Goal: Information Seeking & Learning: Learn about a topic

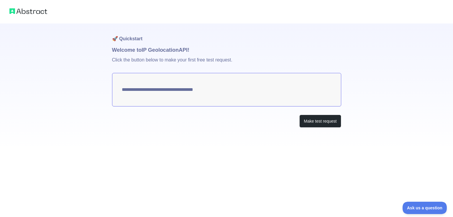
click at [158, 90] on textarea "**********" at bounding box center [226, 90] width 229 height 34
click at [325, 121] on button "Make test request" at bounding box center [320, 121] width 42 height 13
type textarea "**********"
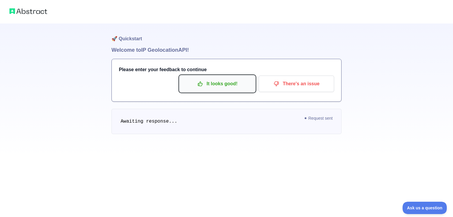
click at [224, 87] on p "It looks good!" at bounding box center [217, 84] width 67 height 10
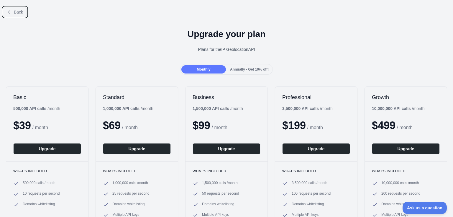
click at [12, 14] on button "Back" at bounding box center [15, 12] width 24 height 10
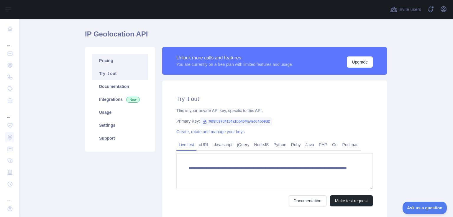
scroll to position [29, 0]
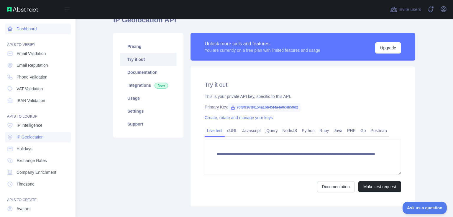
click at [13, 33] on link "Dashboard" at bounding box center [38, 29] width 66 height 11
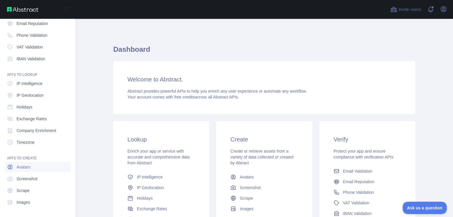
click at [27, 167] on span "Avatars" at bounding box center [23, 167] width 14 height 6
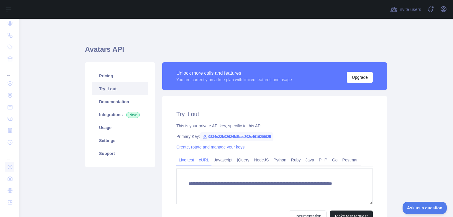
click at [200, 160] on link "cURL" at bounding box center [203, 160] width 15 height 9
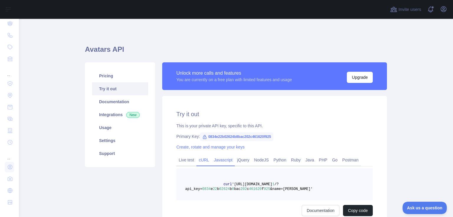
click at [220, 161] on link "Javascript" at bounding box center [222, 160] width 23 height 9
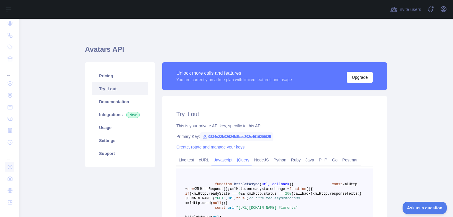
click at [240, 161] on link "jQuery" at bounding box center [243, 160] width 17 height 9
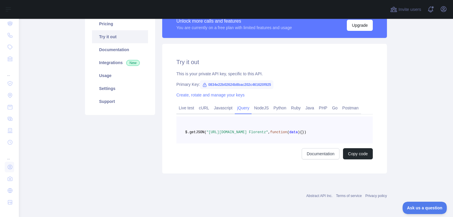
scroll to position [59, 0]
click at [260, 103] on link "NodeJS" at bounding box center [260, 107] width 19 height 9
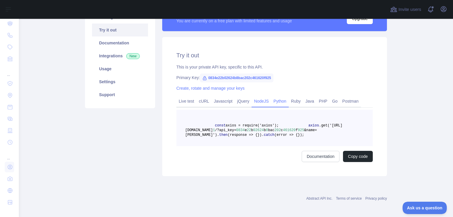
click at [277, 103] on link "Python" at bounding box center [280, 101] width 18 height 9
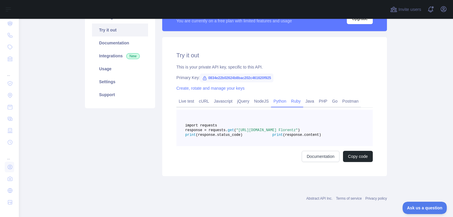
click at [294, 103] on link "Ruby" at bounding box center [295, 101] width 14 height 9
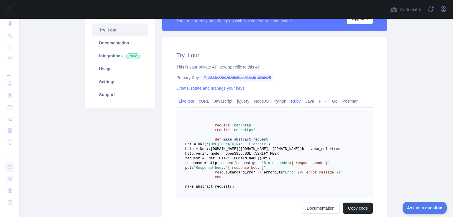
click at [177, 105] on link "Live test" at bounding box center [186, 101] width 20 height 9
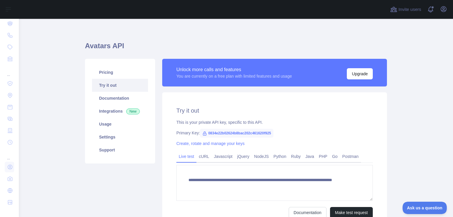
scroll to position [0, 0]
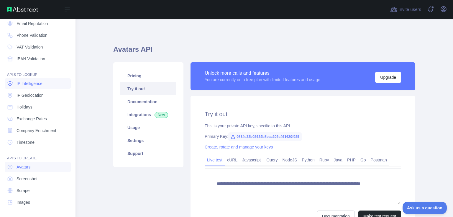
click at [46, 87] on link "IP Intelligence" at bounding box center [38, 83] width 66 height 11
